Goal: Check status: Check status

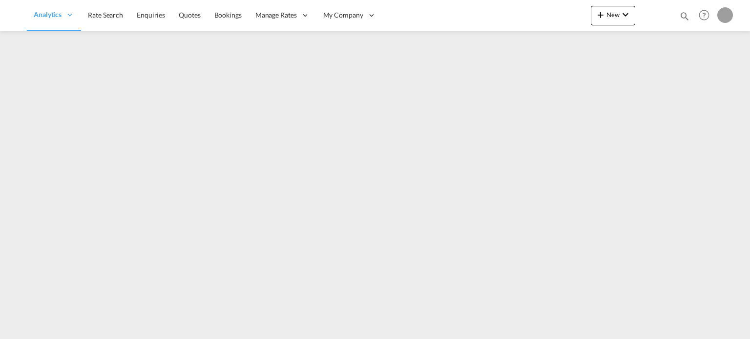
click at [683, 15] on md-icon "icon-magnify" at bounding box center [684, 16] width 11 height 11
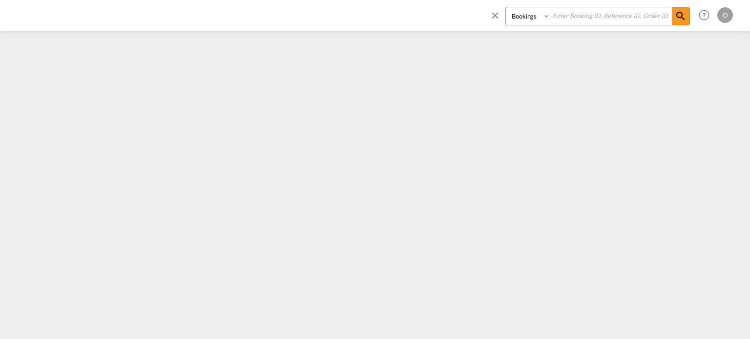
click at [520, 12] on select "Bookings Quotes Enquiries" at bounding box center [529, 16] width 46 height 18
select select "Quotes"
click at [506, 7] on select "Bookings Quotes Enquiries" at bounding box center [529, 16] width 46 height 18
click at [576, 15] on input at bounding box center [611, 15] width 122 height 17
paste input "SYC000013500"
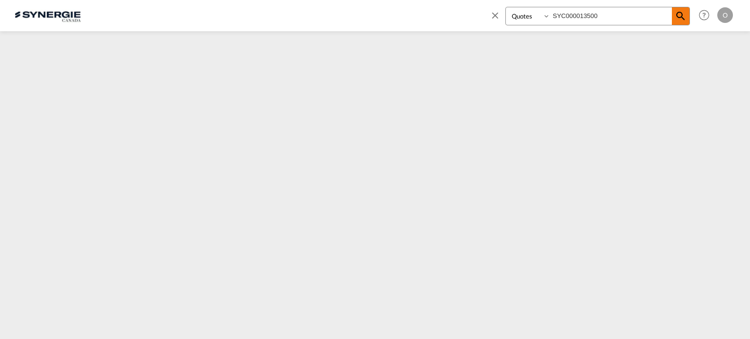
type input "SYC000013500"
click at [680, 20] on md-icon "icon-magnify" at bounding box center [681, 16] width 12 height 12
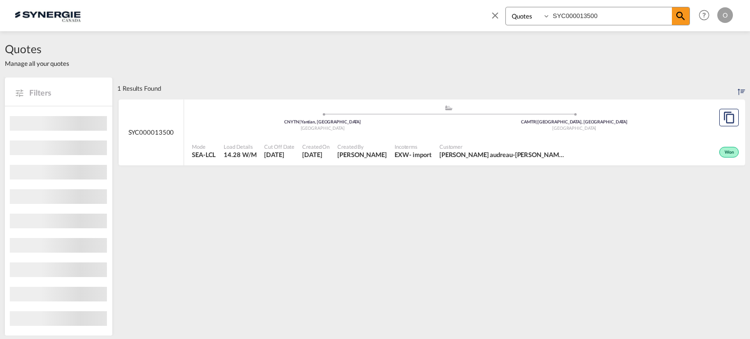
click at [402, 160] on div "Incoterms EXW - import" at bounding box center [412, 151] width 45 height 24
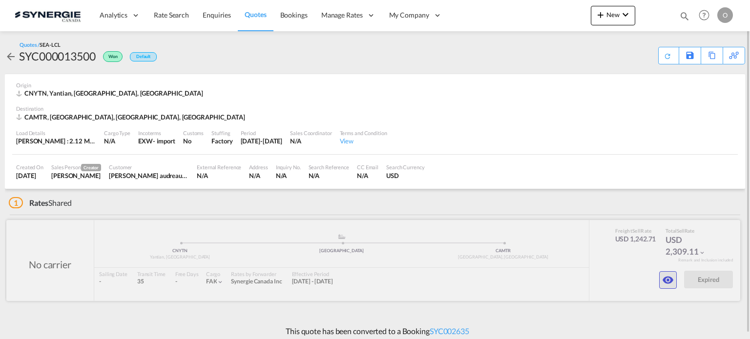
click at [659, 284] on button "button" at bounding box center [668, 280] width 18 height 18
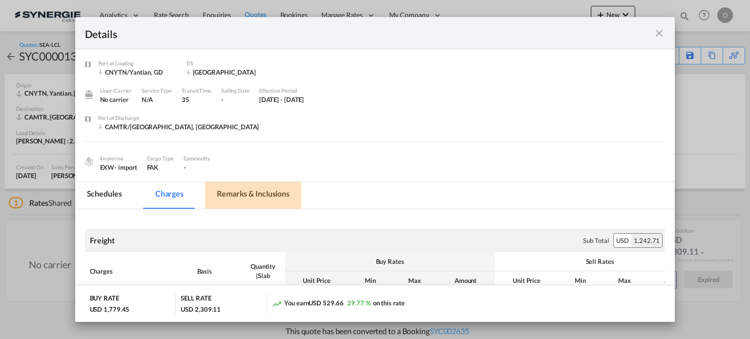
click at [250, 188] on md-tab-item "Remarks & Inclusions" at bounding box center [253, 195] width 96 height 27
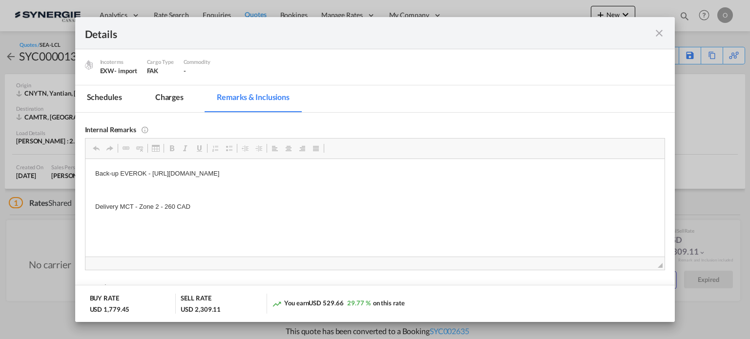
scroll to position [98, 0]
click at [657, 37] on md-icon "icon-close fg-AAA8AD m-0 cursor" at bounding box center [659, 33] width 12 height 12
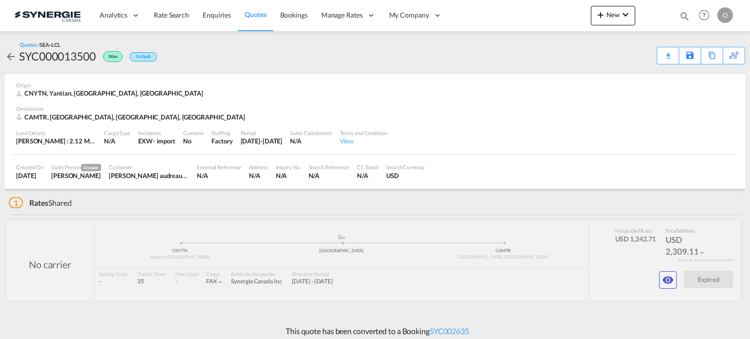
scroll to position [43, 0]
